Goal: Navigation & Orientation: Find specific page/section

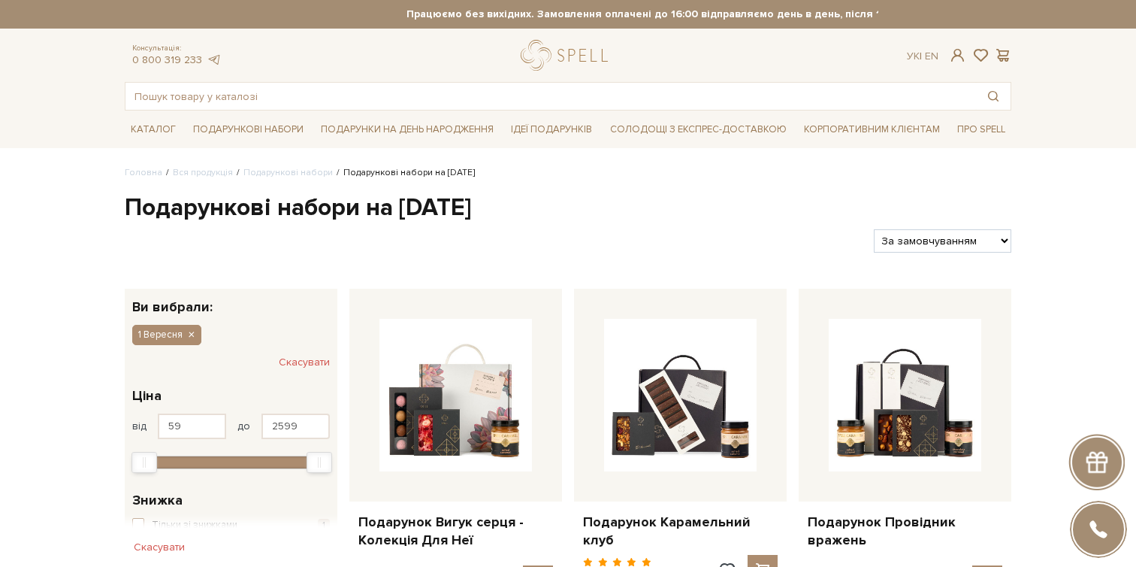
drag, startPoint x: 126, startPoint y: 210, endPoint x: 528, endPoint y: 197, distance: 402.3
click at [528, 197] on h1 "Подарункові набори на [DATE]" at bounding box center [568, 208] width 887 height 32
copy h1 "Подарункові набори на [DATE]"
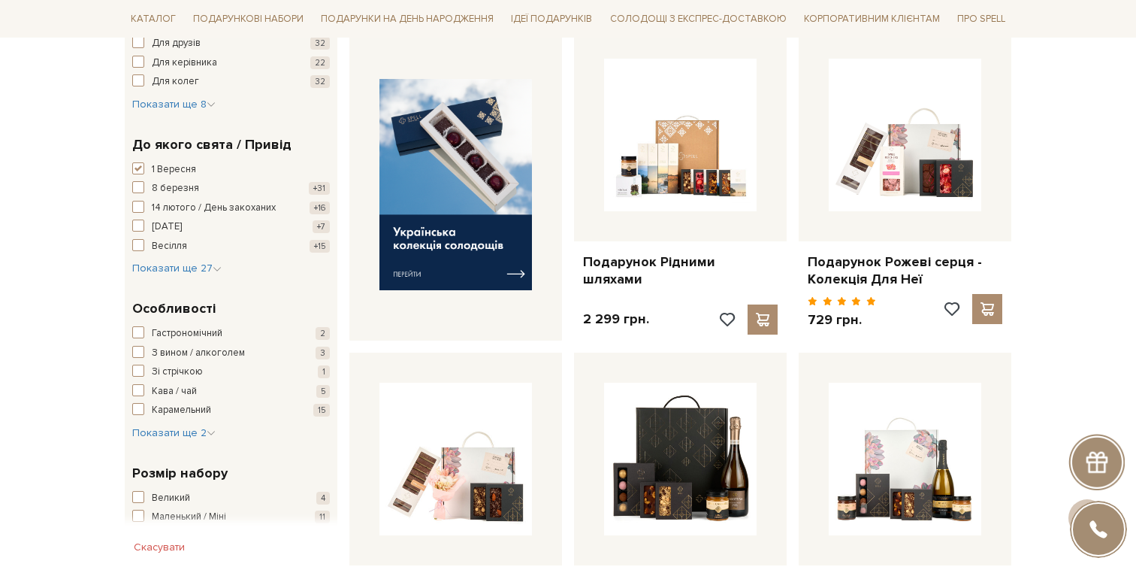
scroll to position [196, 0]
